Goal: Information Seeking & Learning: Learn about a topic

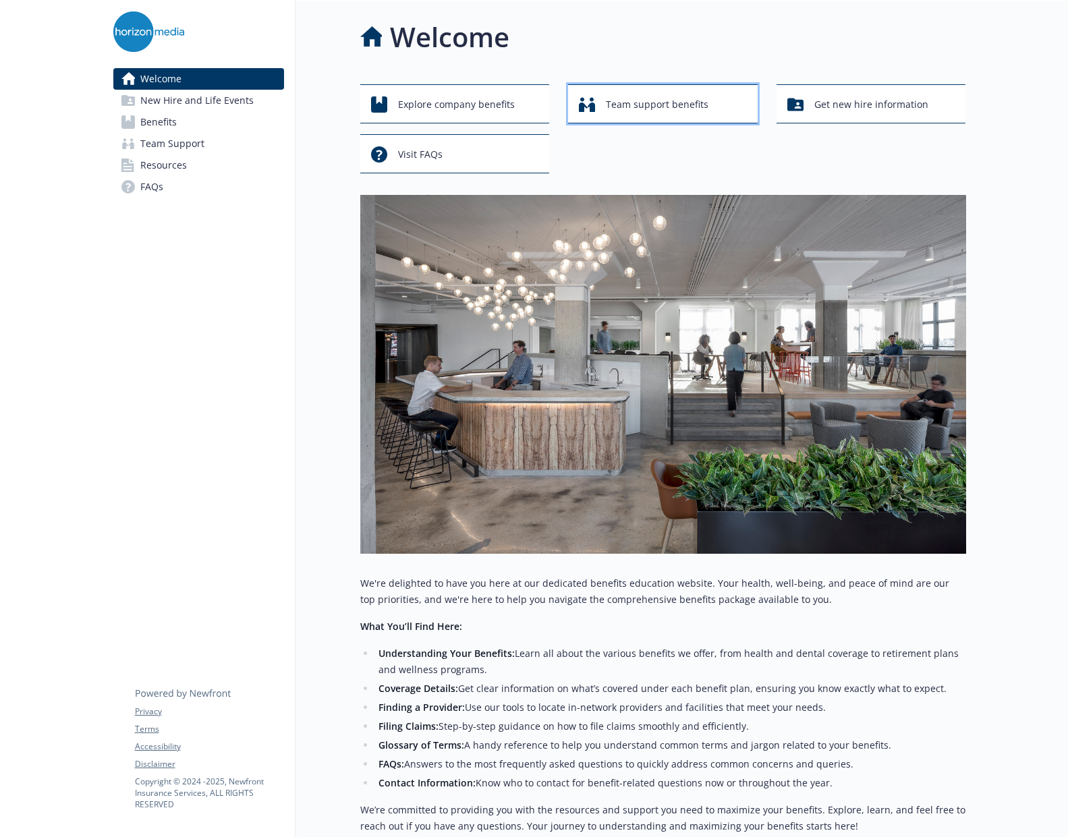
click at [623, 101] on span "Team support benefits" at bounding box center [657, 105] width 103 height 26
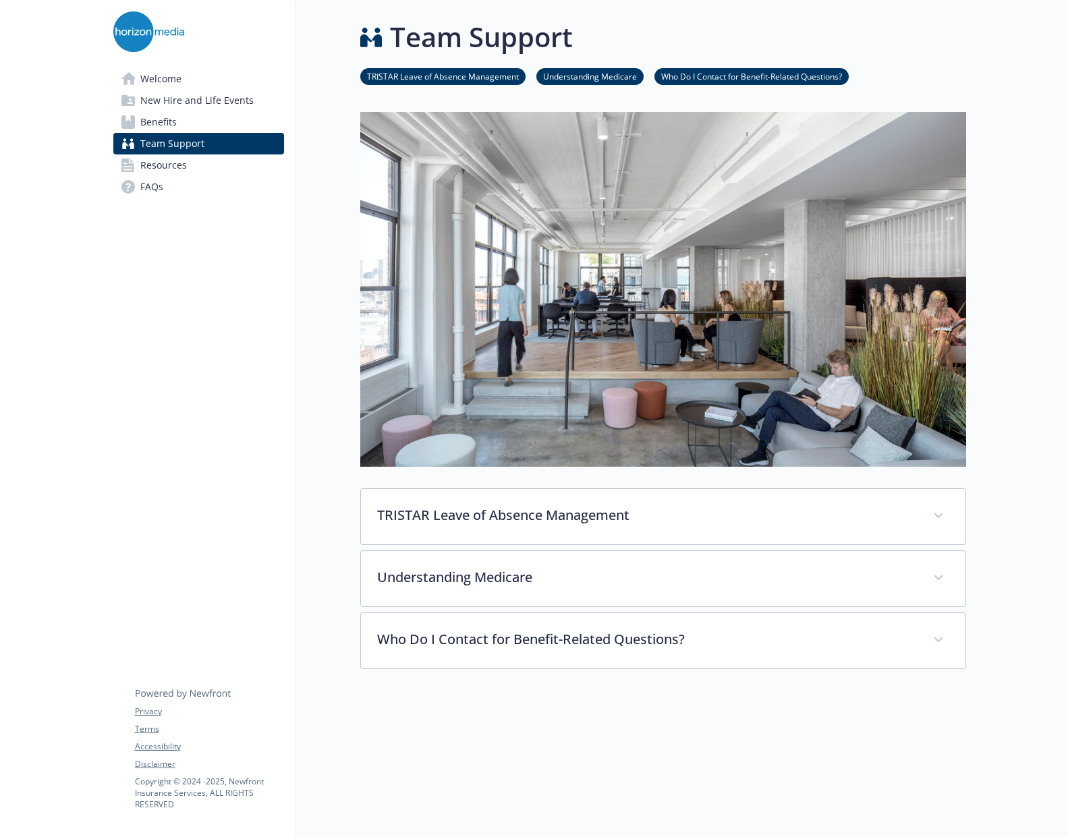
click at [158, 121] on span "Benefits" at bounding box center [158, 122] width 36 height 22
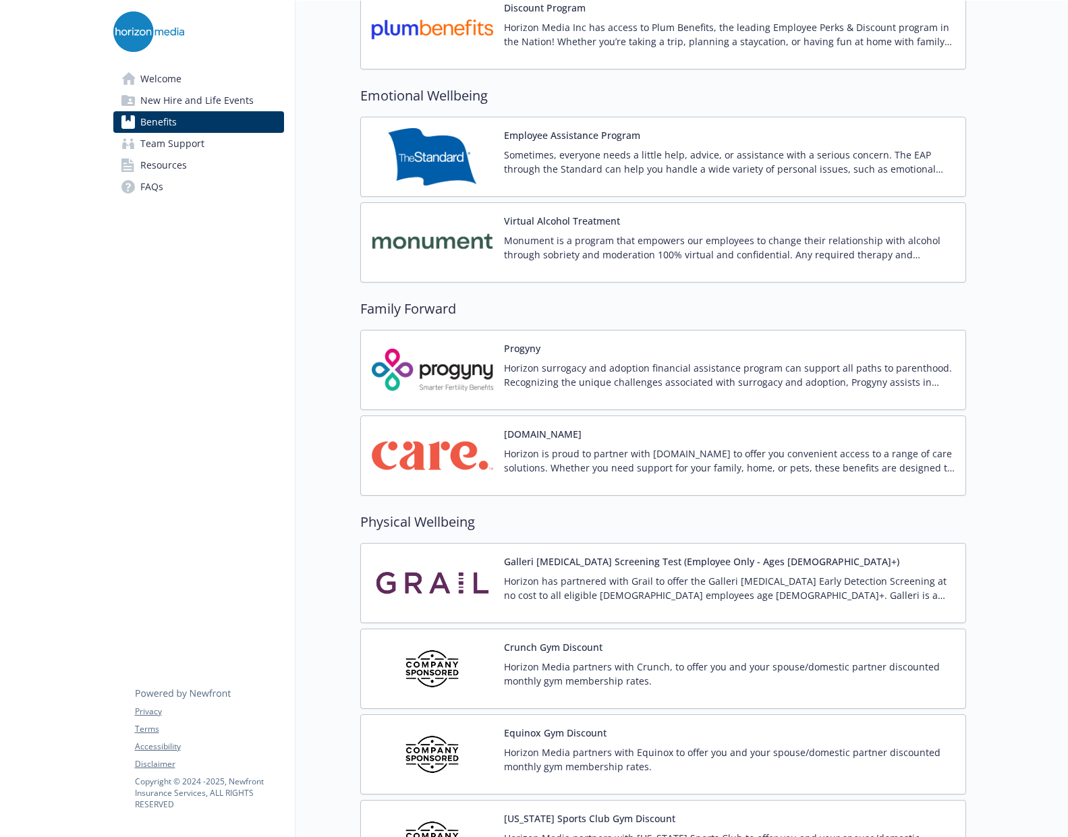
scroll to position [2564, 0]
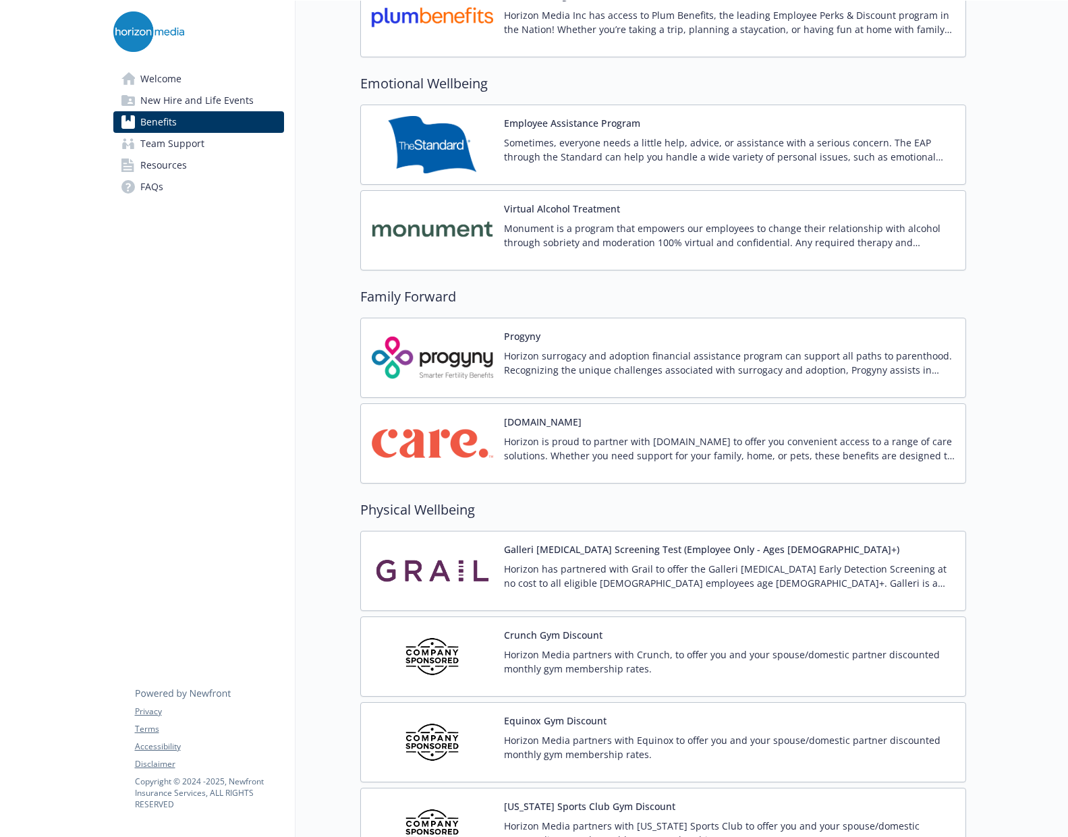
drag, startPoint x: 583, startPoint y: 443, endPoint x: 541, endPoint y: 443, distance: 41.8
click at [541, 443] on p "Horizon is proud to partner with [DOMAIN_NAME] to offer you convenient access t…" at bounding box center [729, 448] width 451 height 28
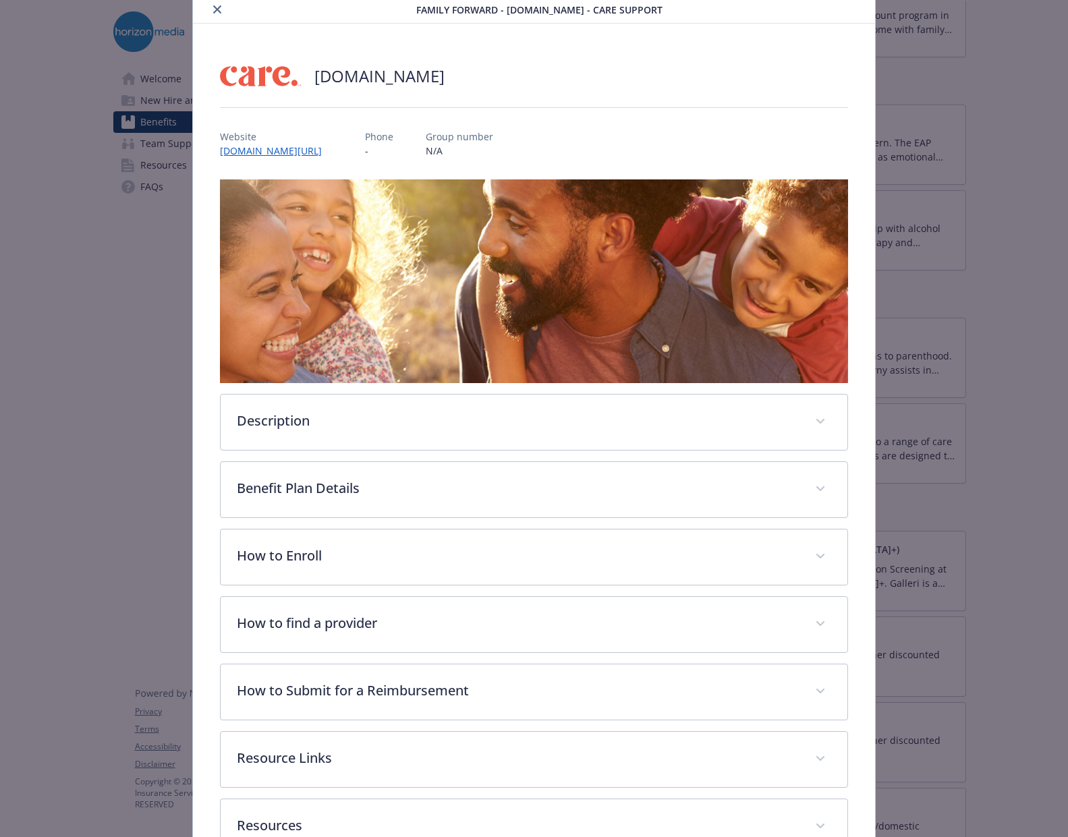
scroll to position [140, 0]
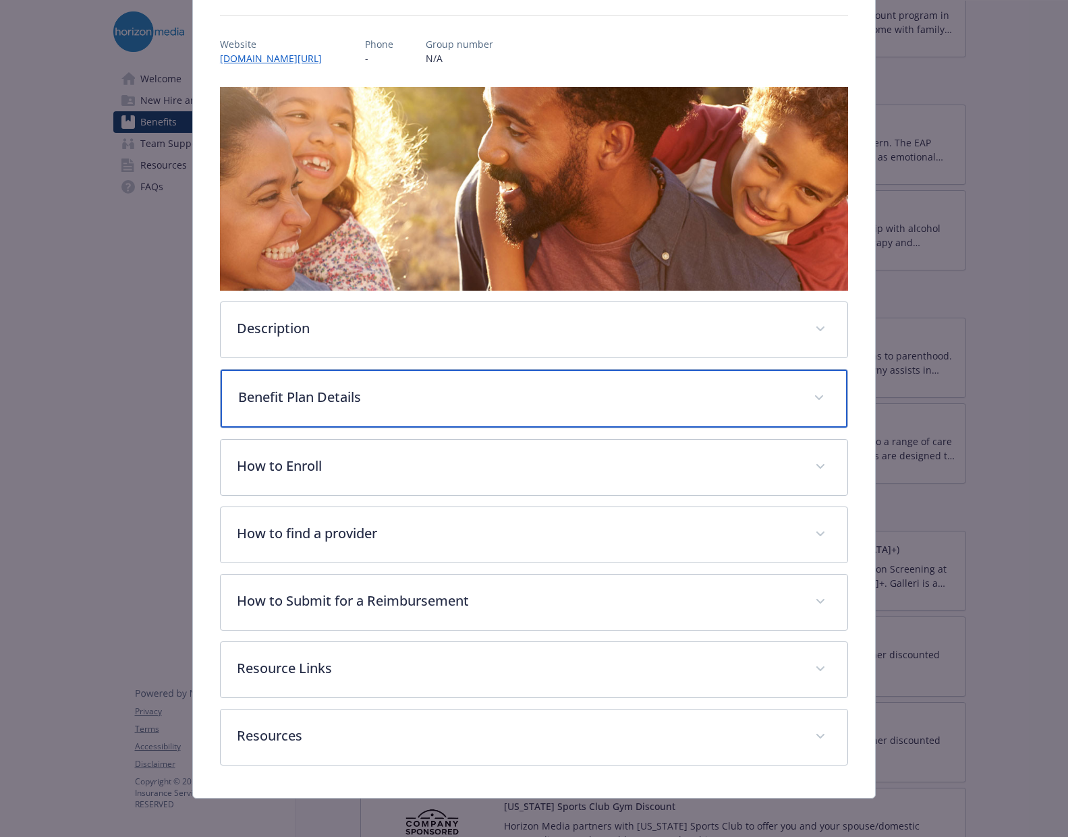
click at [501, 388] on p "Benefit Plan Details" at bounding box center [517, 397] width 559 height 20
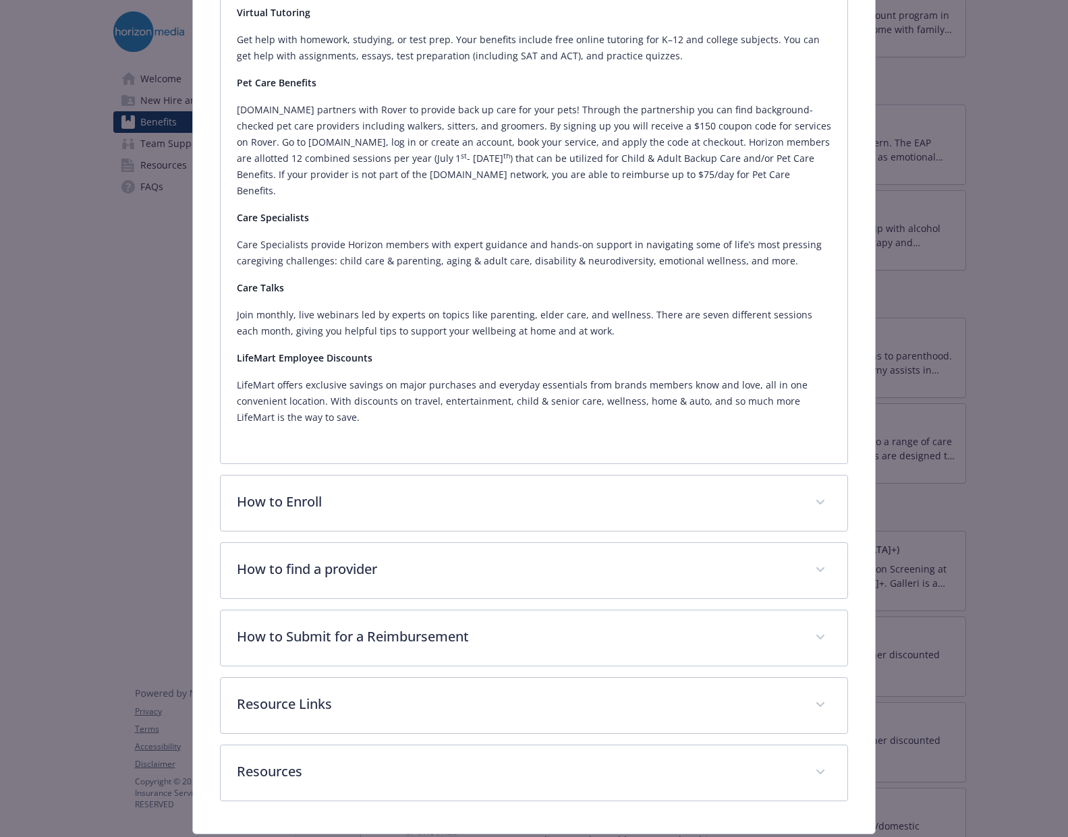
scroll to position [758, 0]
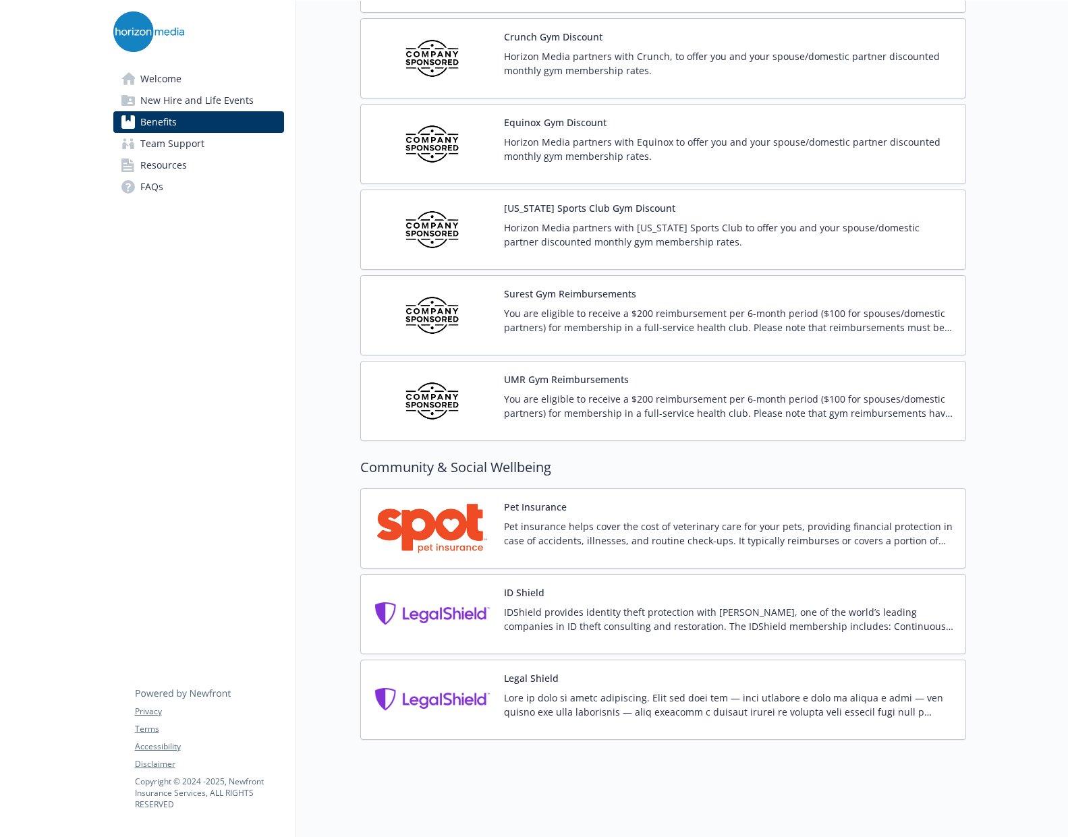
scroll to position [3172, 0]
